Goal: Information Seeking & Learning: Learn about a topic

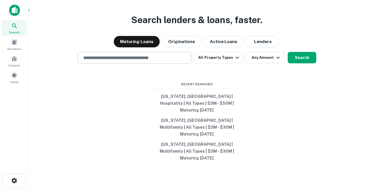
scroll to position [9, 0]
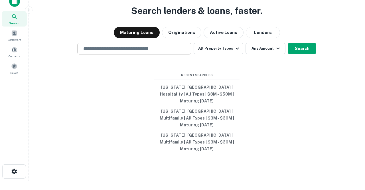
click at [119, 52] on input "text" at bounding box center [134, 48] width 109 height 7
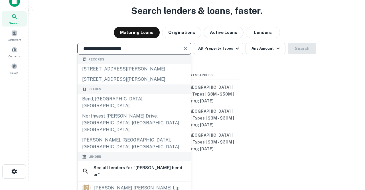
type input "**********"
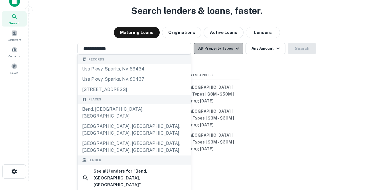
click at [236, 52] on icon "button" at bounding box center [237, 48] width 7 height 7
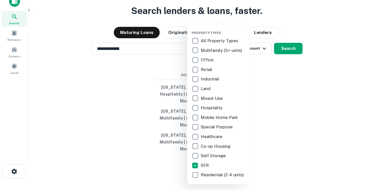
click at [287, 55] on div at bounding box center [182, 95] width 365 height 190
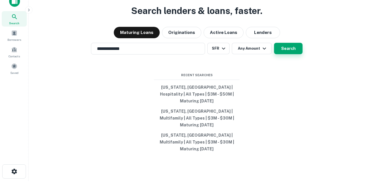
click at [279, 54] on button "Search" at bounding box center [288, 48] width 29 height 11
click at [193, 117] on div "Bend, [GEOGRAPHIC_DATA], [GEOGRAPHIC_DATA]" at bounding box center [183, 120] width 206 height 10
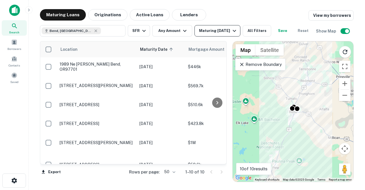
click at [236, 29] on icon "button" at bounding box center [234, 30] width 7 height 7
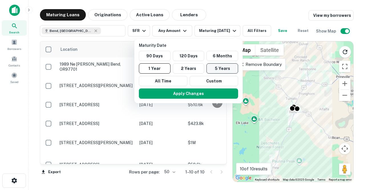
click at [220, 69] on button "5 Years" at bounding box center [222, 68] width 32 height 10
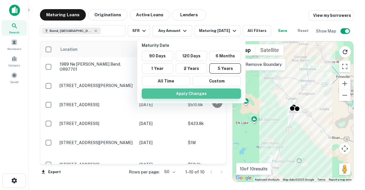
click at [199, 92] on button "Apply Changes" at bounding box center [191, 93] width 99 height 10
